Goal: Find contact information: Find contact information

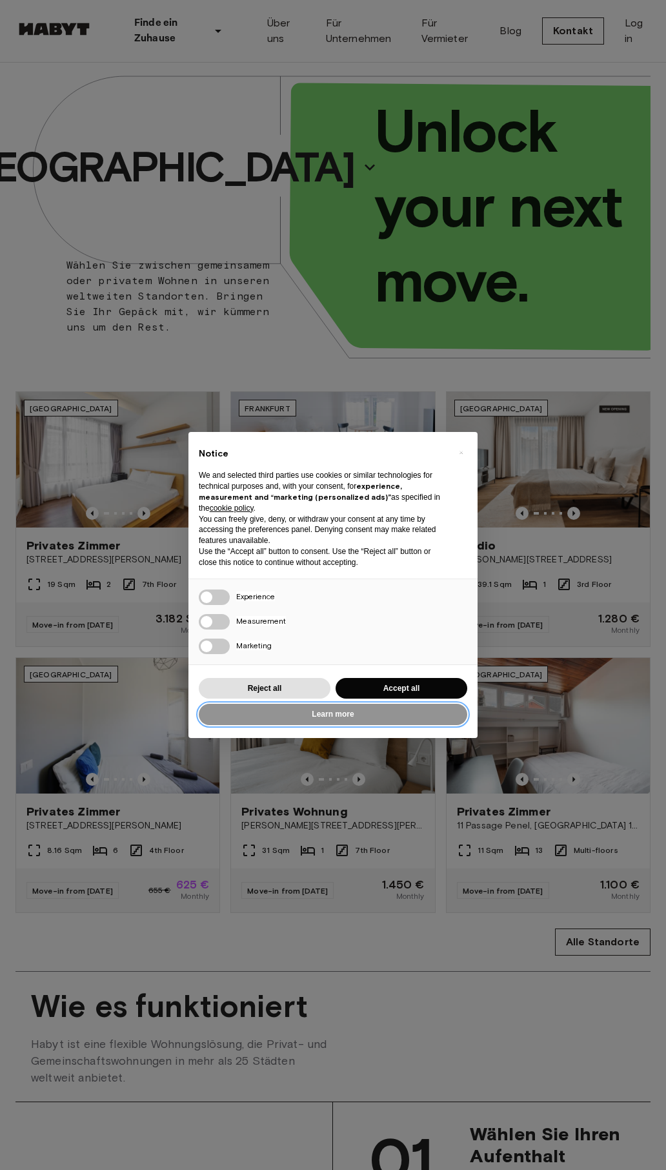
click at [401, 725] on button "Learn more" at bounding box center [333, 714] width 269 height 21
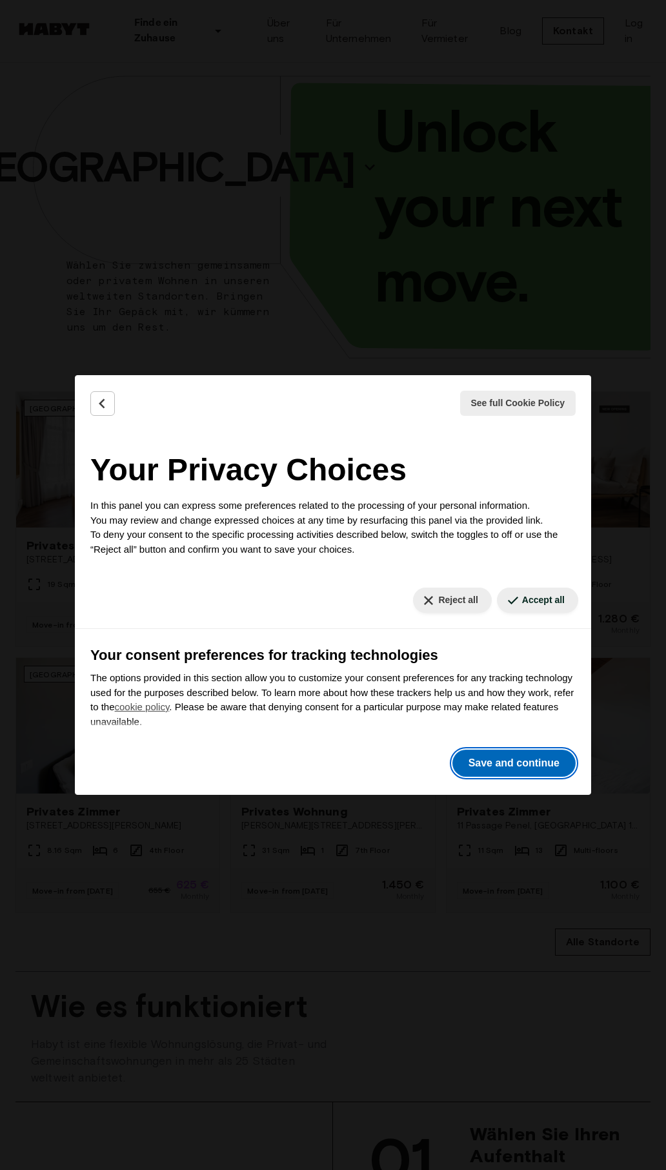
click at [518, 763] on button "Save and continue" at bounding box center [514, 763] width 123 height 27
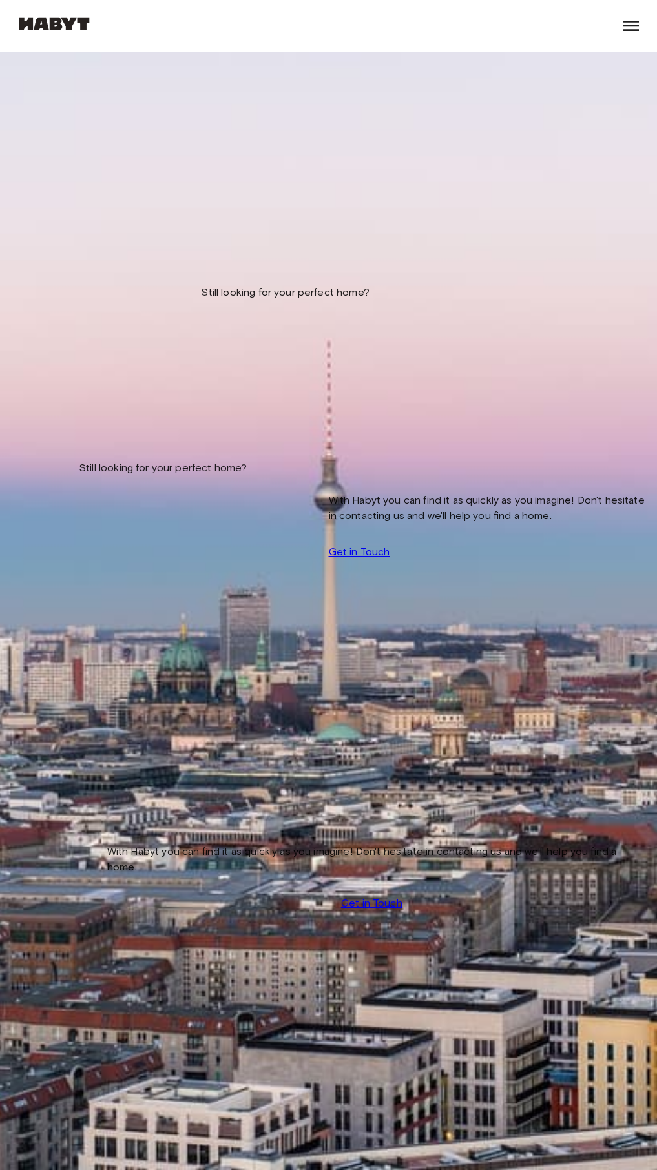
click at [0, 0] on link "Kontakt" at bounding box center [0, 0] width 0 height 0
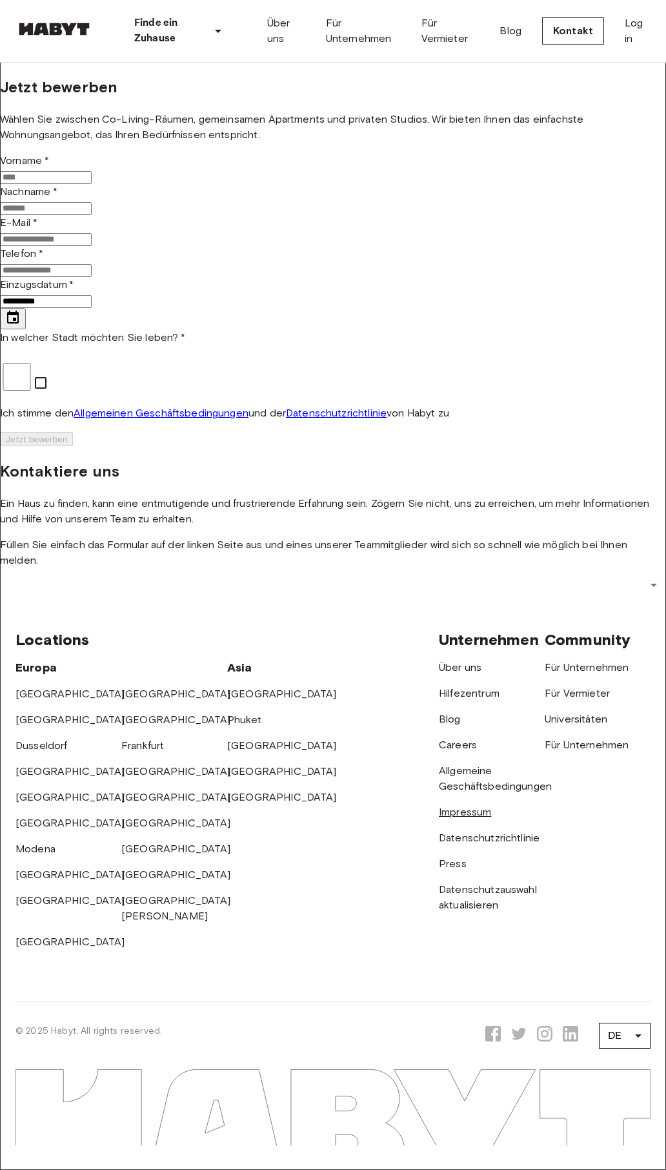
click at [477, 818] on link "Impressum" at bounding box center [465, 812] width 52 height 12
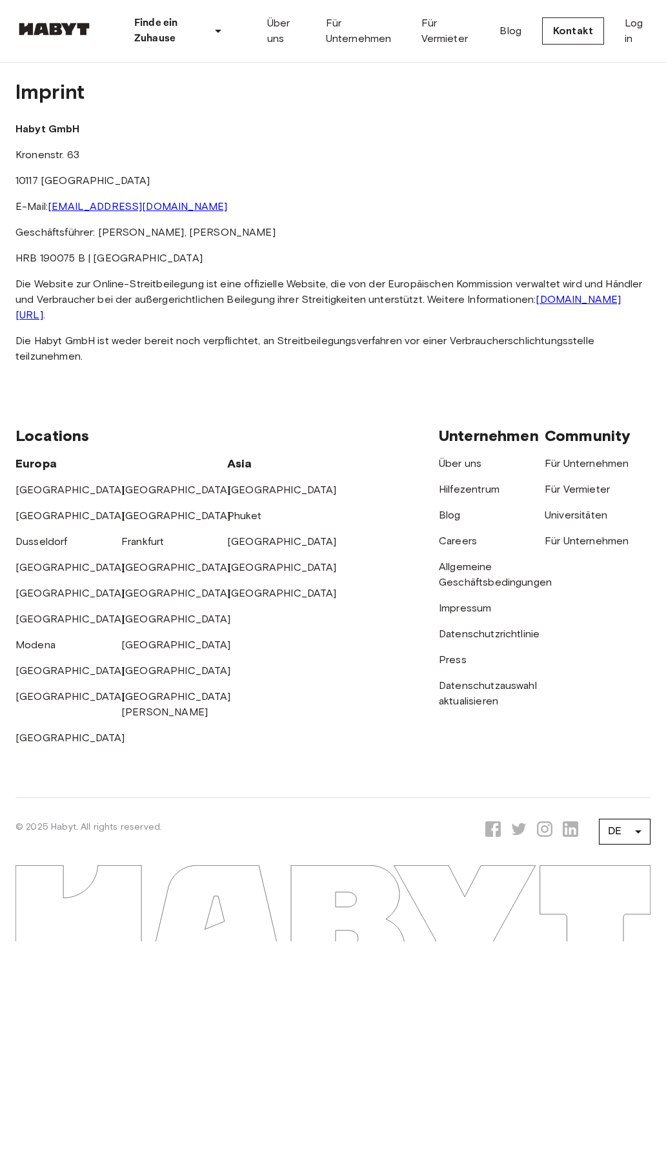
click at [227, 212] on link "[EMAIL_ADDRESS][DOMAIN_NAME]" at bounding box center [138, 206] width 180 height 12
click at [138, 496] on link "[GEOGRAPHIC_DATA]" at bounding box center [176, 490] width 110 height 12
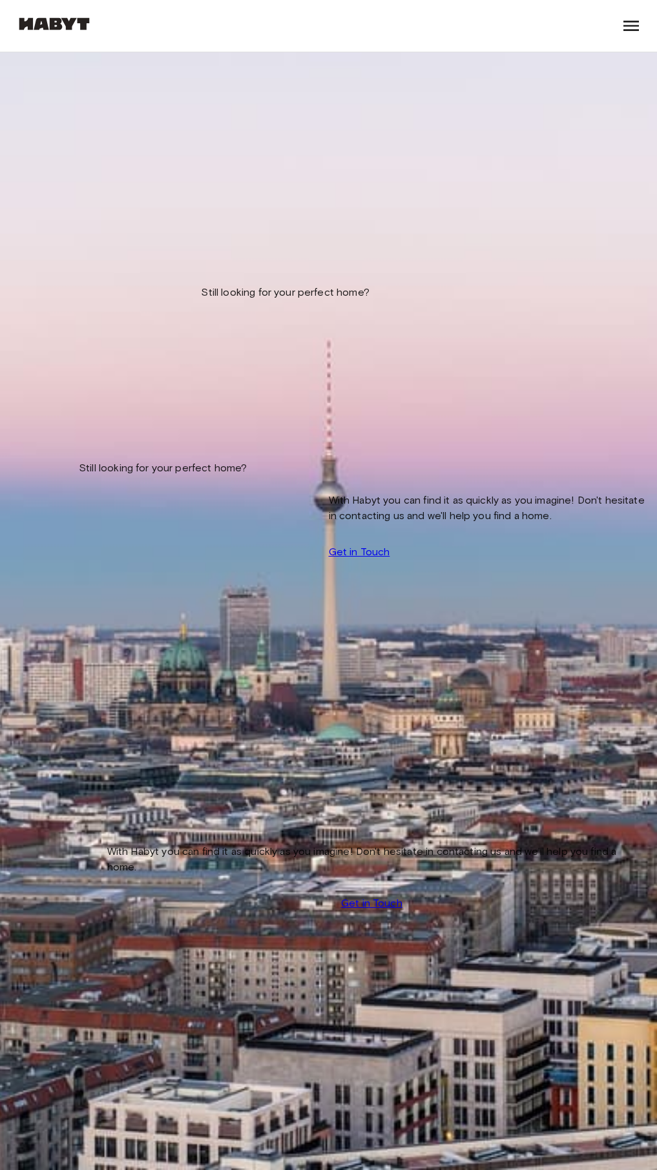
scroll to position [1464, 0]
